Goal: Communication & Community: Answer question/provide support

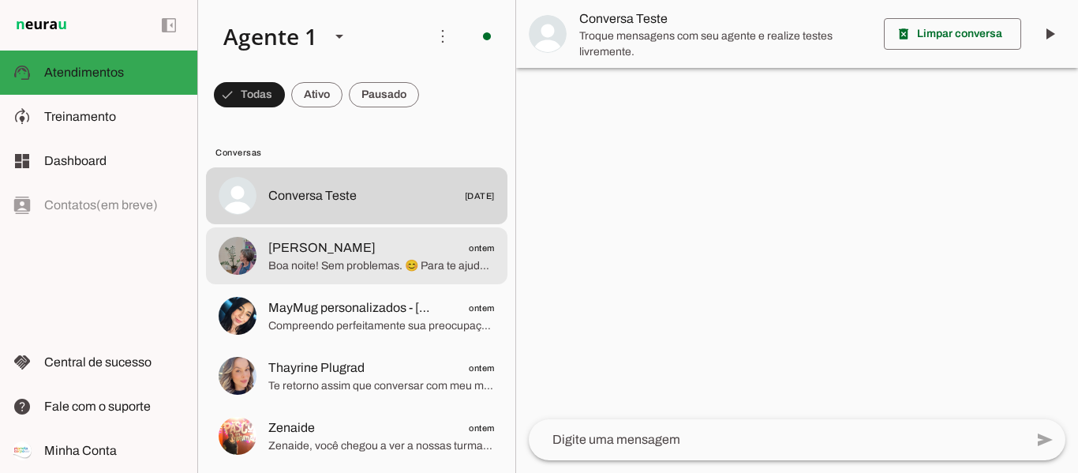
click at [343, 248] on span "[PERSON_NAME] ontem" at bounding box center [381, 248] width 227 height 20
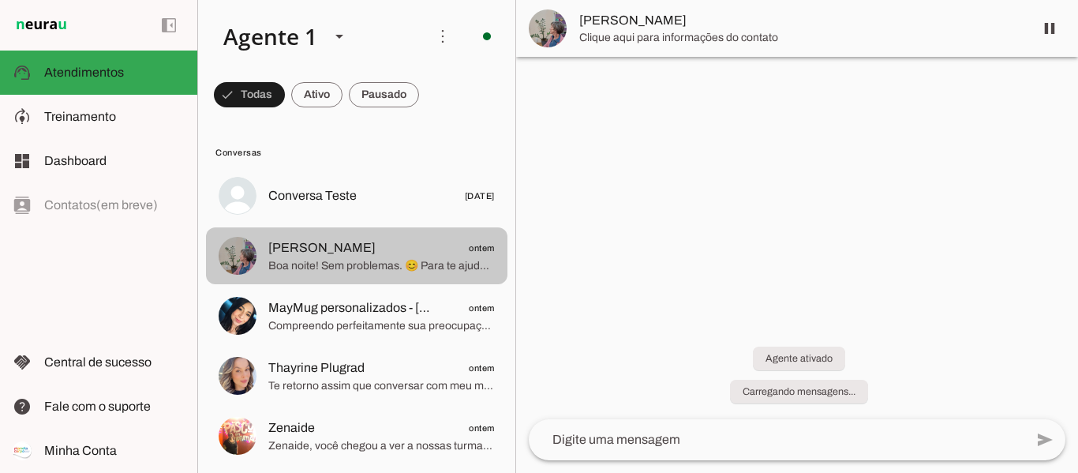
scroll to position [49, 0]
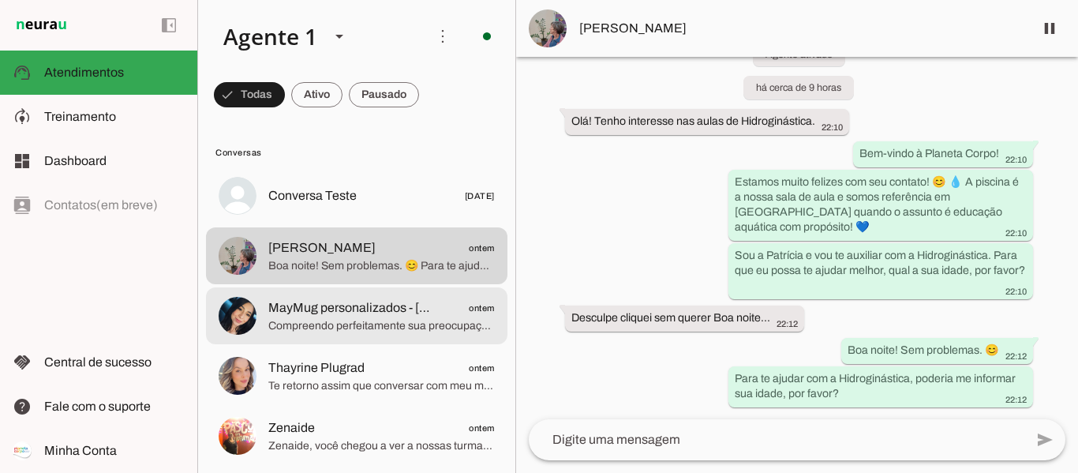
click at [348, 336] on md-item "MayMug personalizados - [PERSON_NAME] ontem Compreendo perfeitamente sua preocu…" at bounding box center [357, 315] width 302 height 57
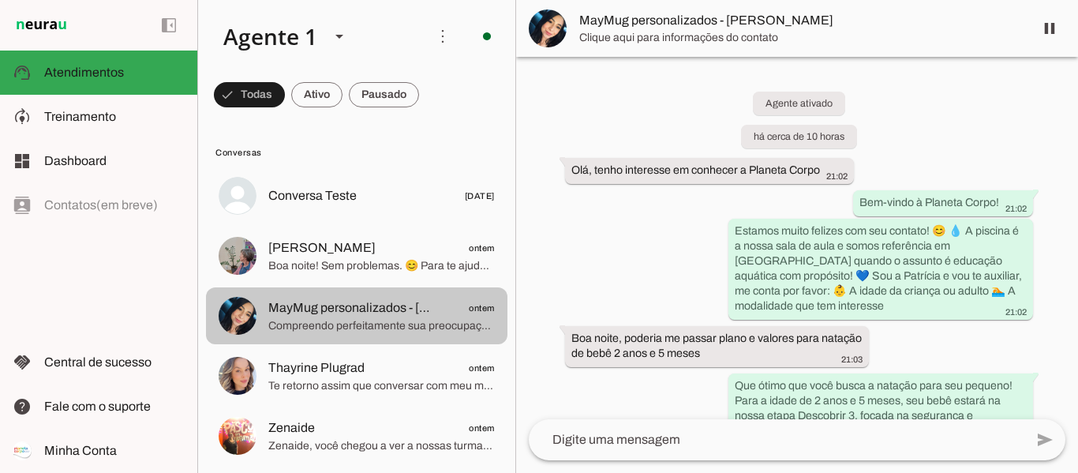
scroll to position [585, 0]
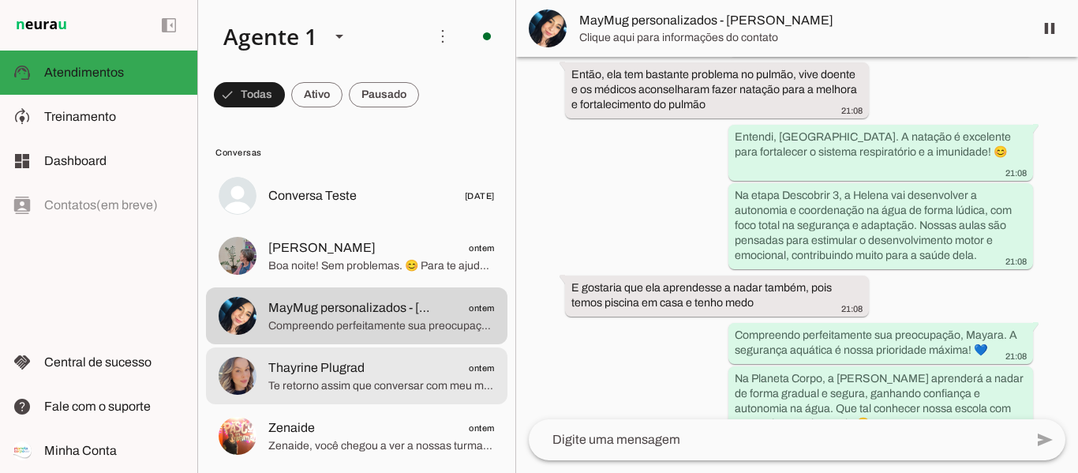
click at [353, 378] on span "Te retorno assim que conversar com meu marido" at bounding box center [381, 386] width 227 height 16
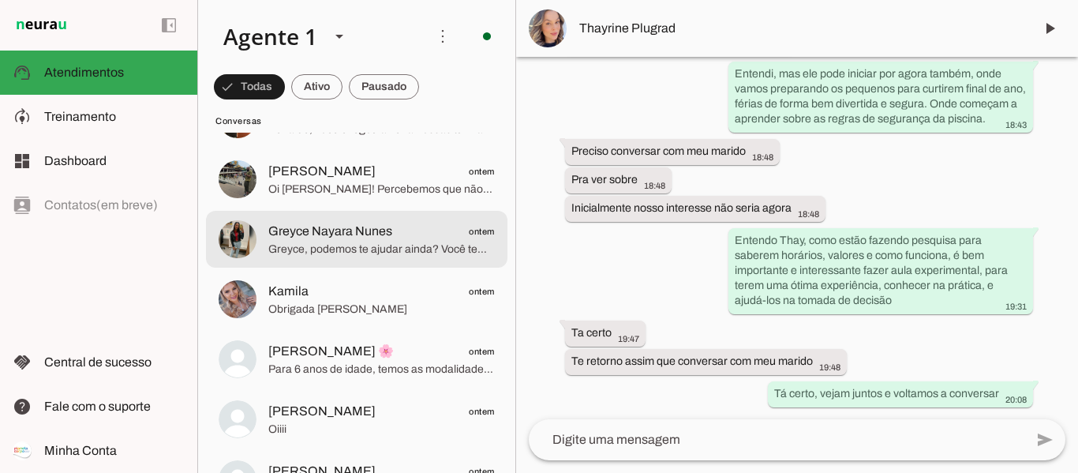
scroll to position [395, 0]
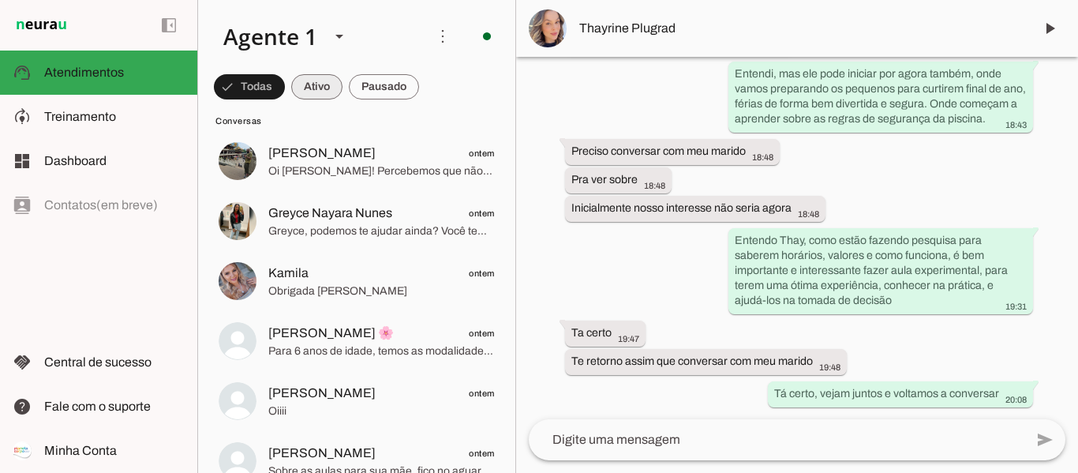
click at [305, 74] on span at bounding box center [316, 87] width 51 height 38
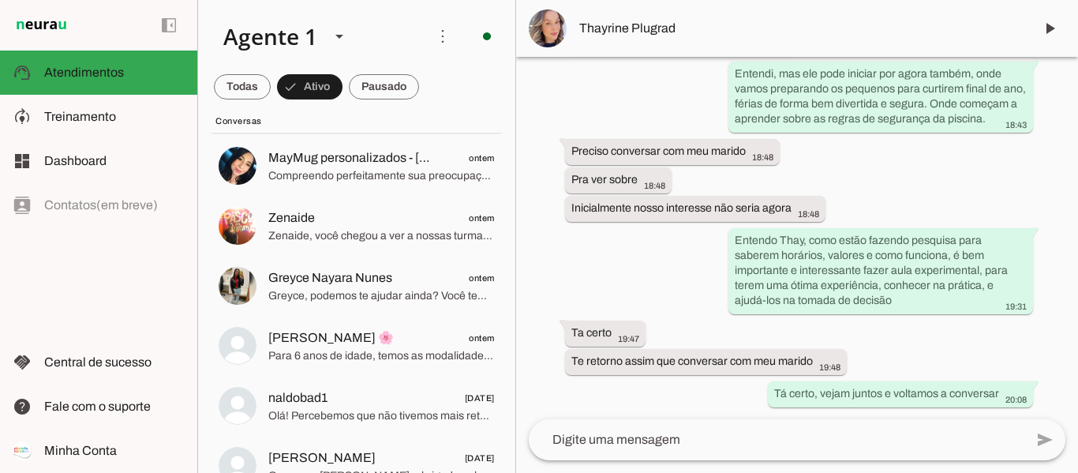
scroll to position [158, 0]
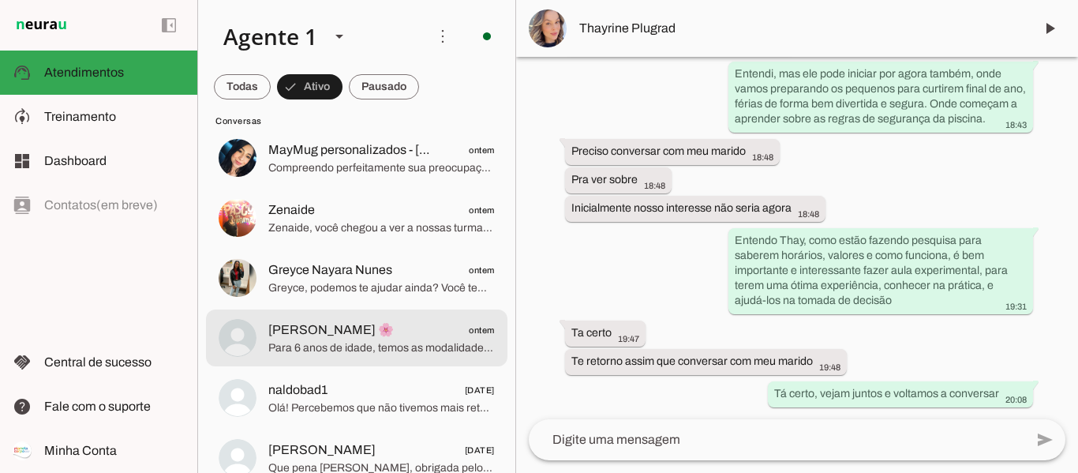
click at [300, 362] on md-item "[PERSON_NAME] 🌸 ontem Para 6 anos de idade, temos as modalidades Descobrir 3 e …" at bounding box center [357, 337] width 302 height 57
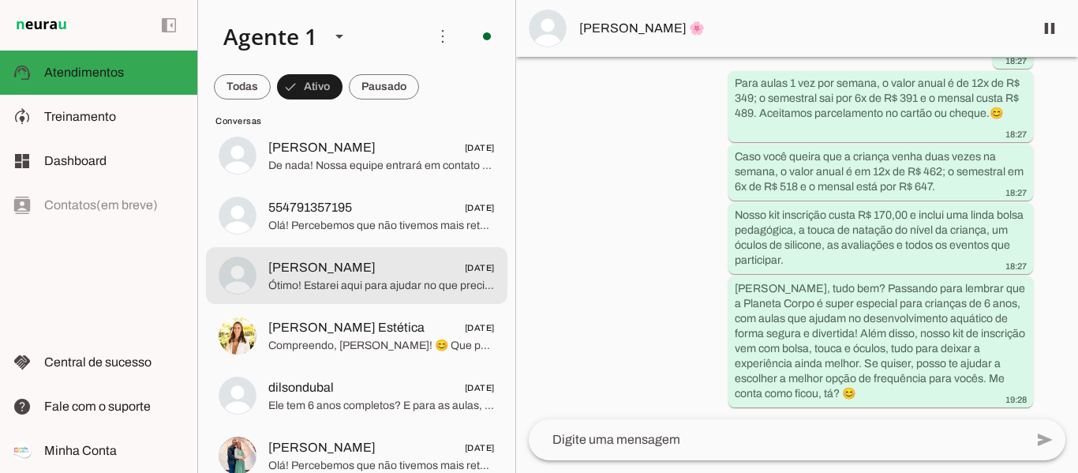
scroll to position [553, 0]
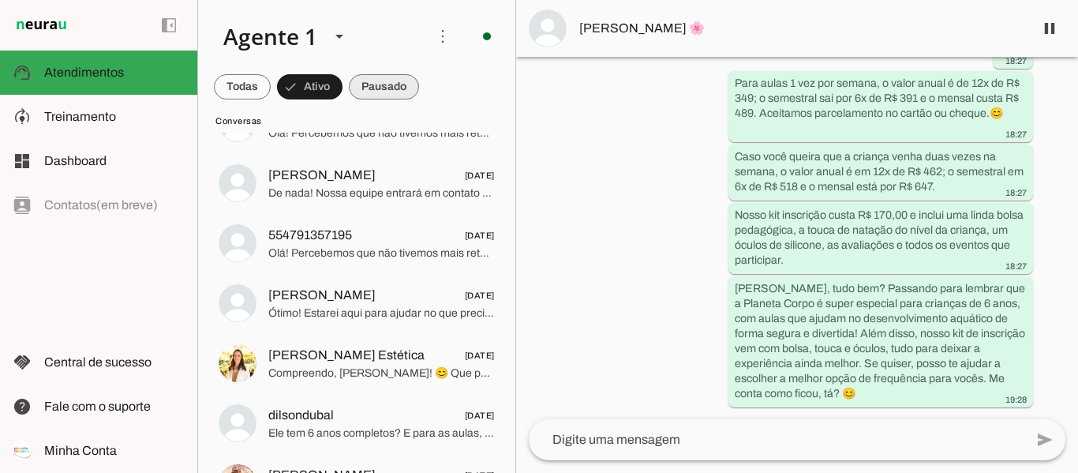
click at [377, 92] on span at bounding box center [384, 87] width 70 height 38
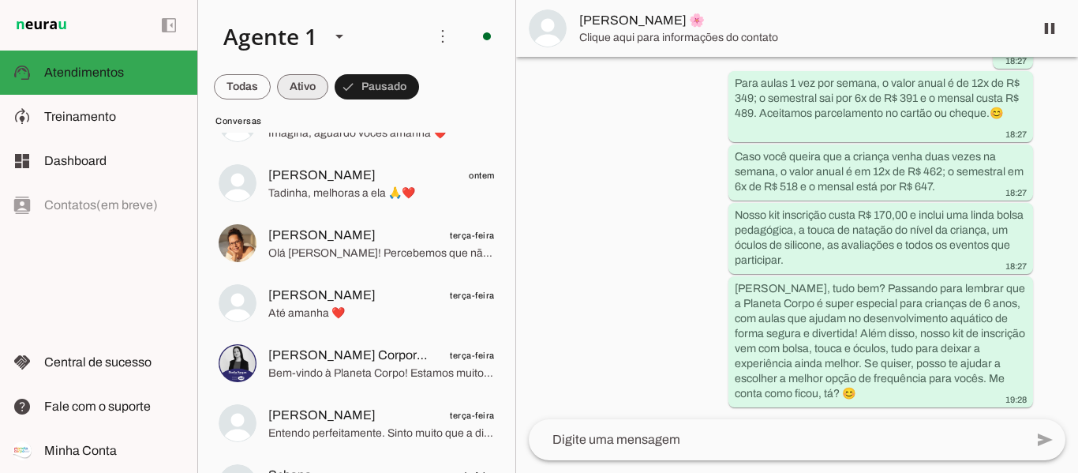
click at [305, 91] on span at bounding box center [302, 87] width 51 height 38
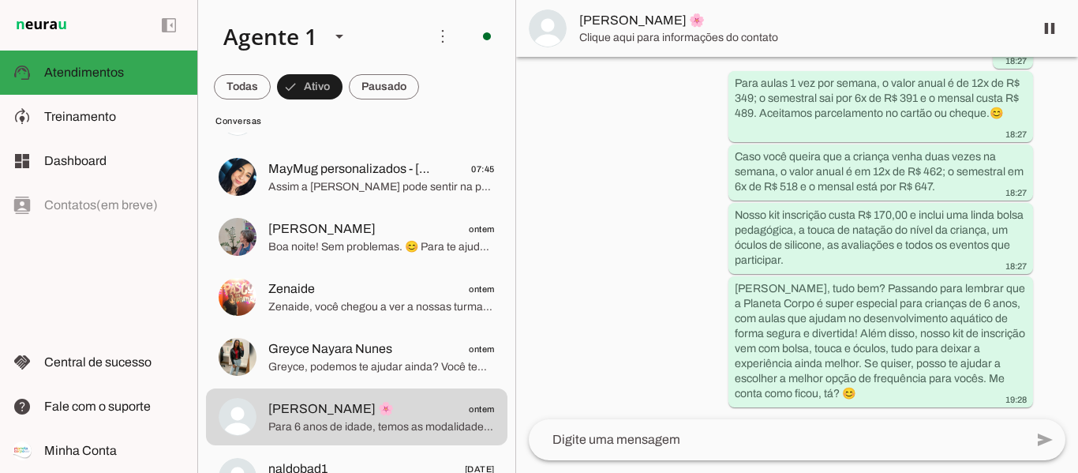
scroll to position [0, 0]
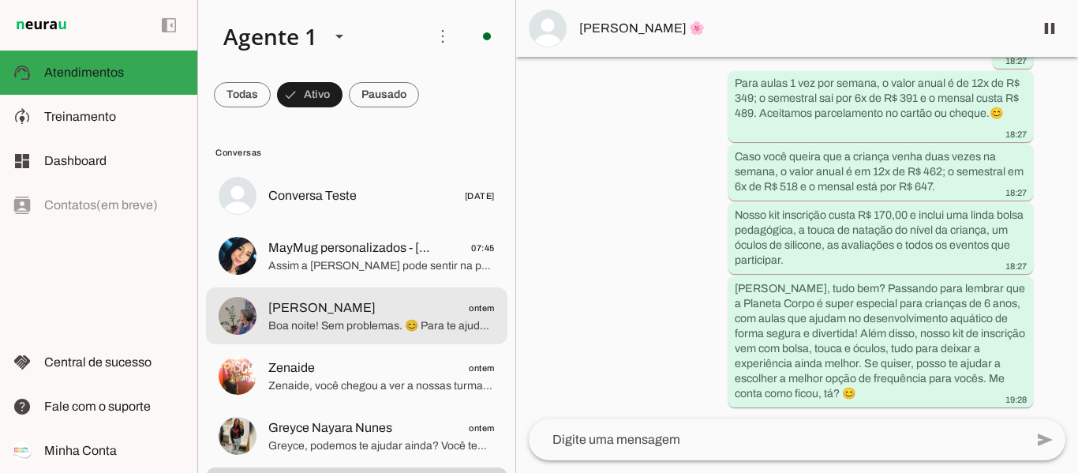
click at [322, 304] on span "[PERSON_NAME] ontem" at bounding box center [381, 308] width 227 height 20
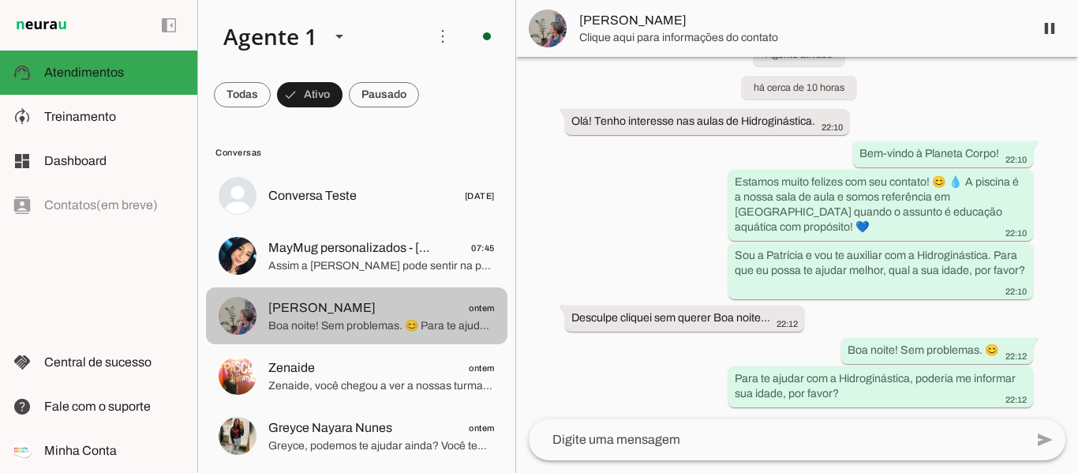
scroll to position [49, 0]
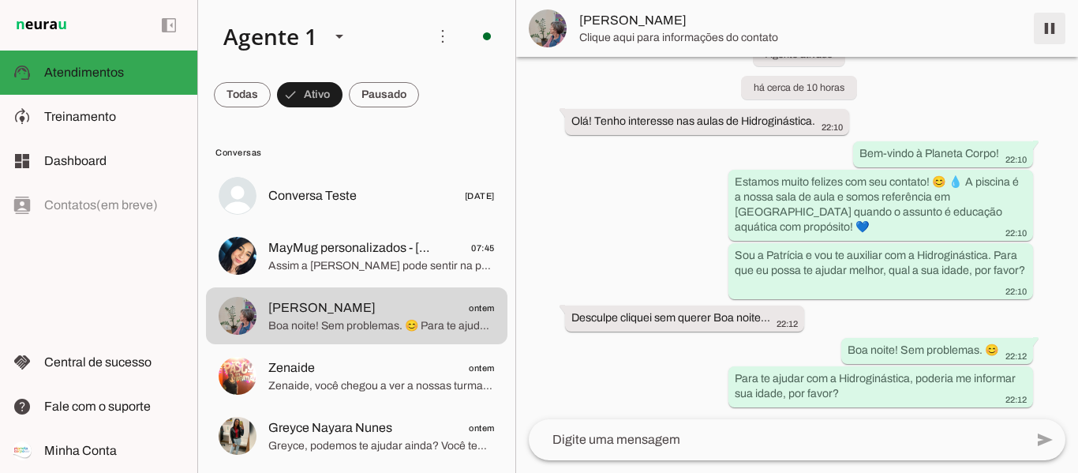
click at [1059, 24] on span at bounding box center [1050, 28] width 38 height 38
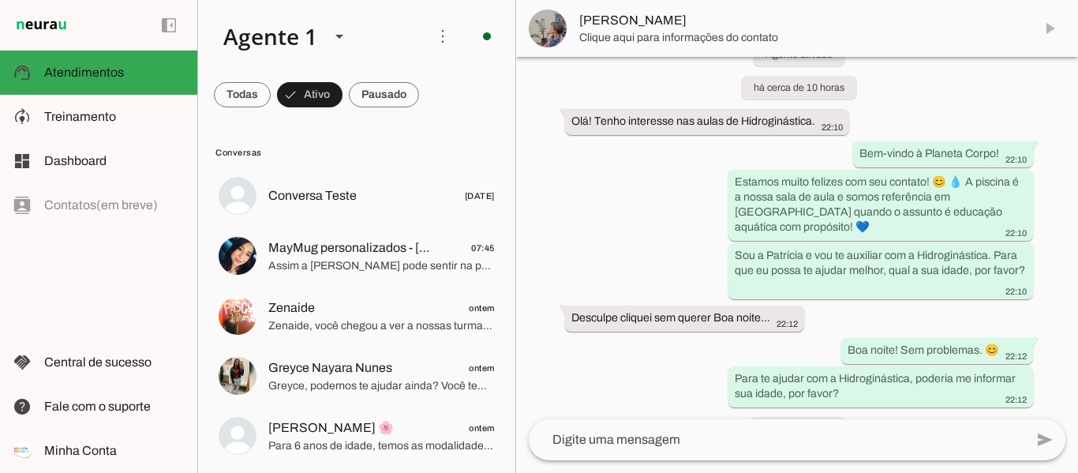
scroll to position [119, 0]
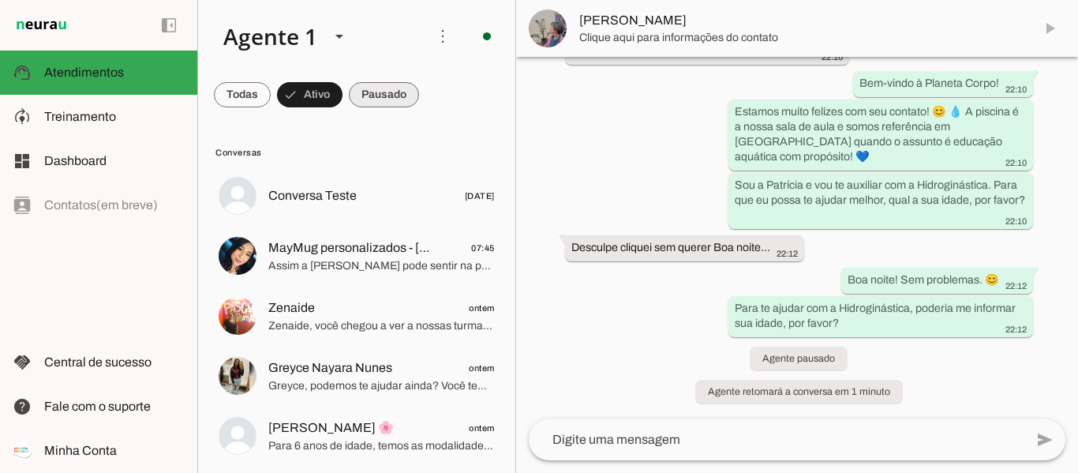
click at [382, 89] on span at bounding box center [384, 95] width 70 height 38
